Goal: Entertainment & Leisure: Consume media (video, audio)

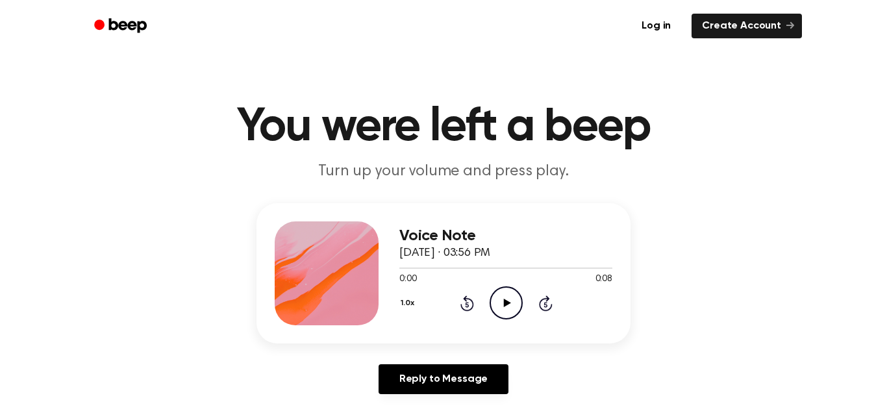
click at [512, 292] on icon "Play Audio" at bounding box center [506, 302] width 33 height 33
click at [503, 312] on icon "Play Audio" at bounding box center [506, 302] width 33 height 33
click at [498, 305] on icon "Play Audio" at bounding box center [506, 302] width 33 height 33
click at [506, 309] on icon "Play Audio" at bounding box center [506, 302] width 33 height 33
